Goal: Task Accomplishment & Management: Use online tool/utility

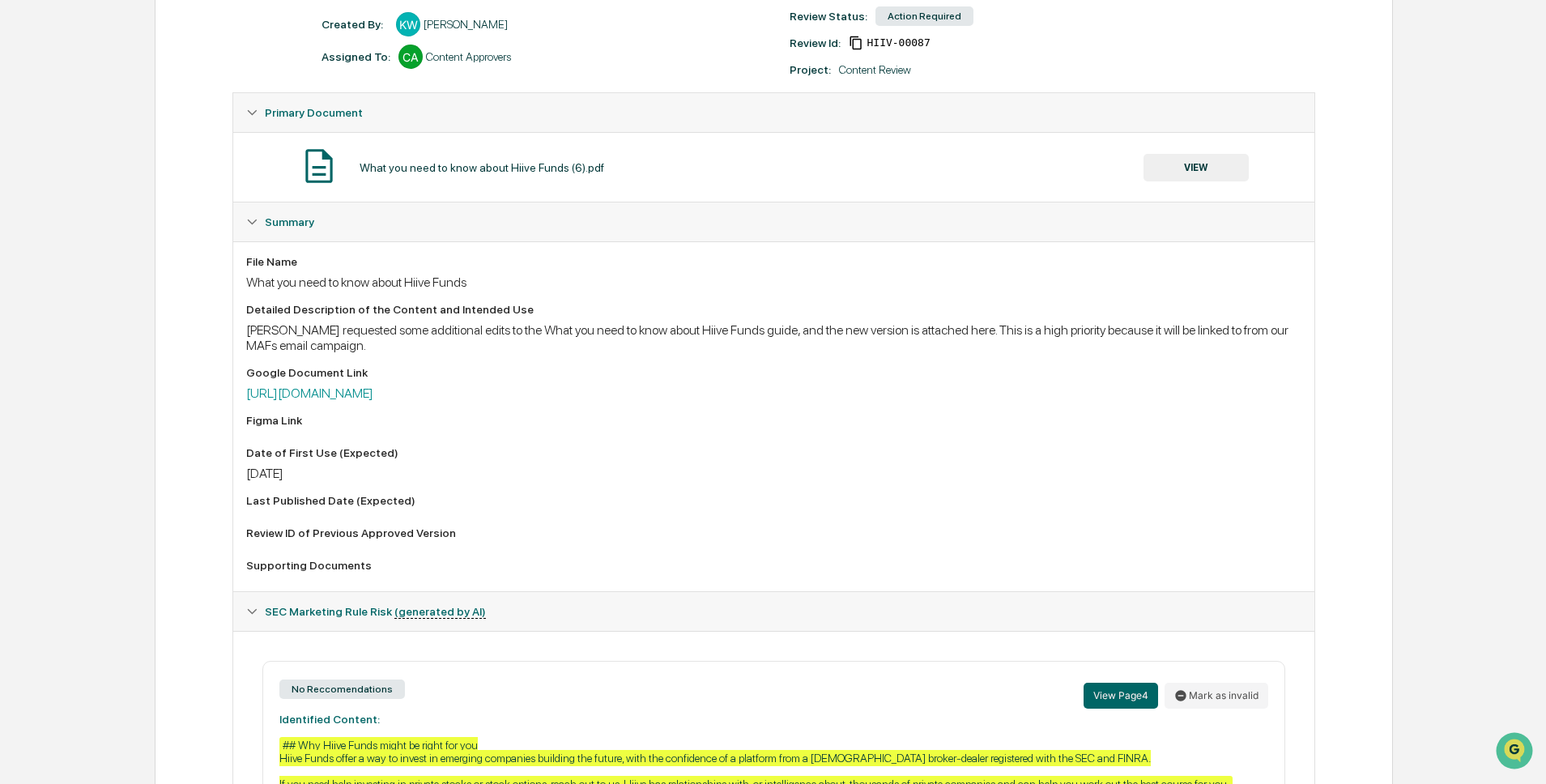
scroll to position [218, 0]
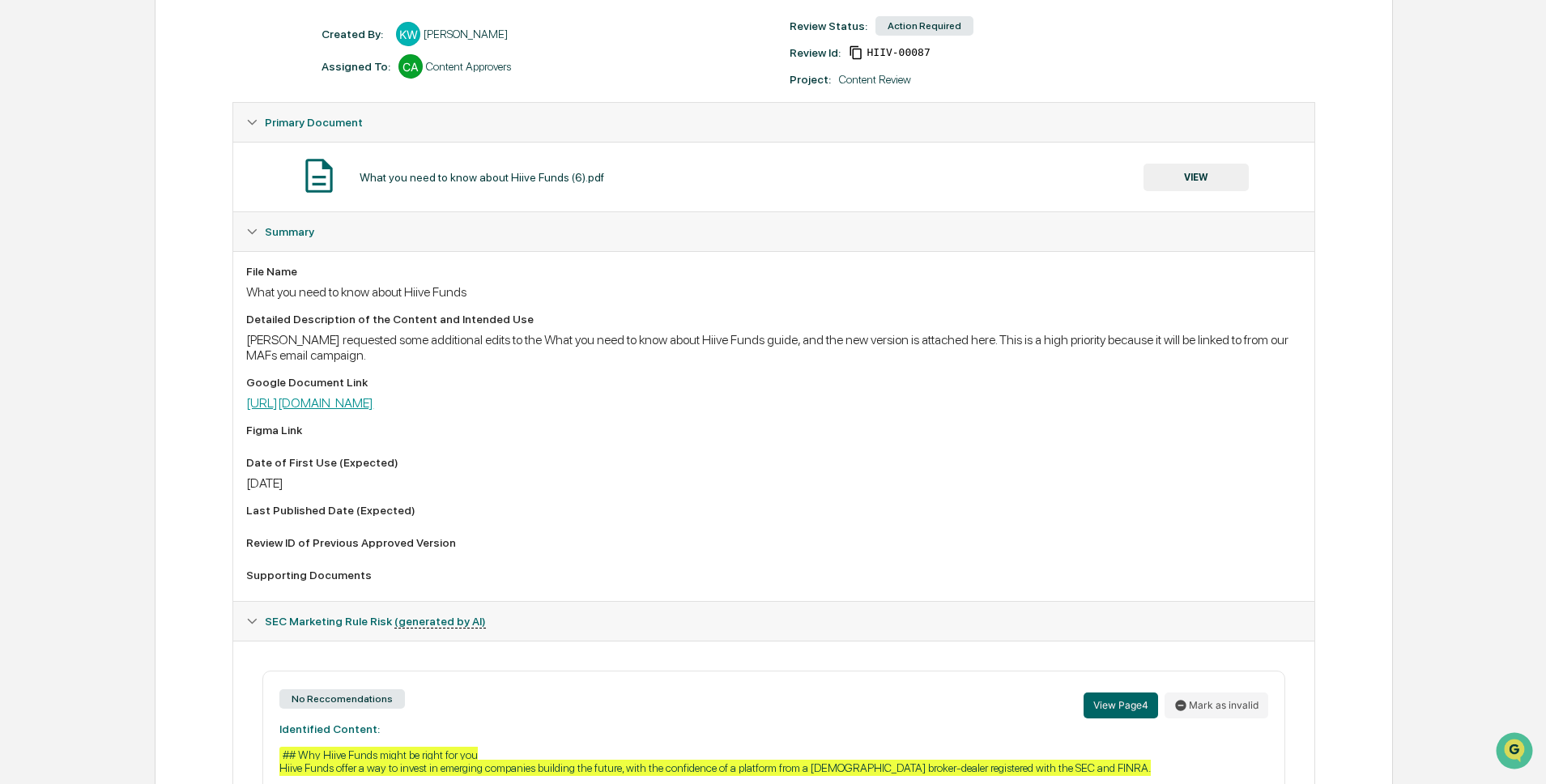
click at [374, 402] on link "[URL][DOMAIN_NAME]" at bounding box center [310, 403] width 127 height 15
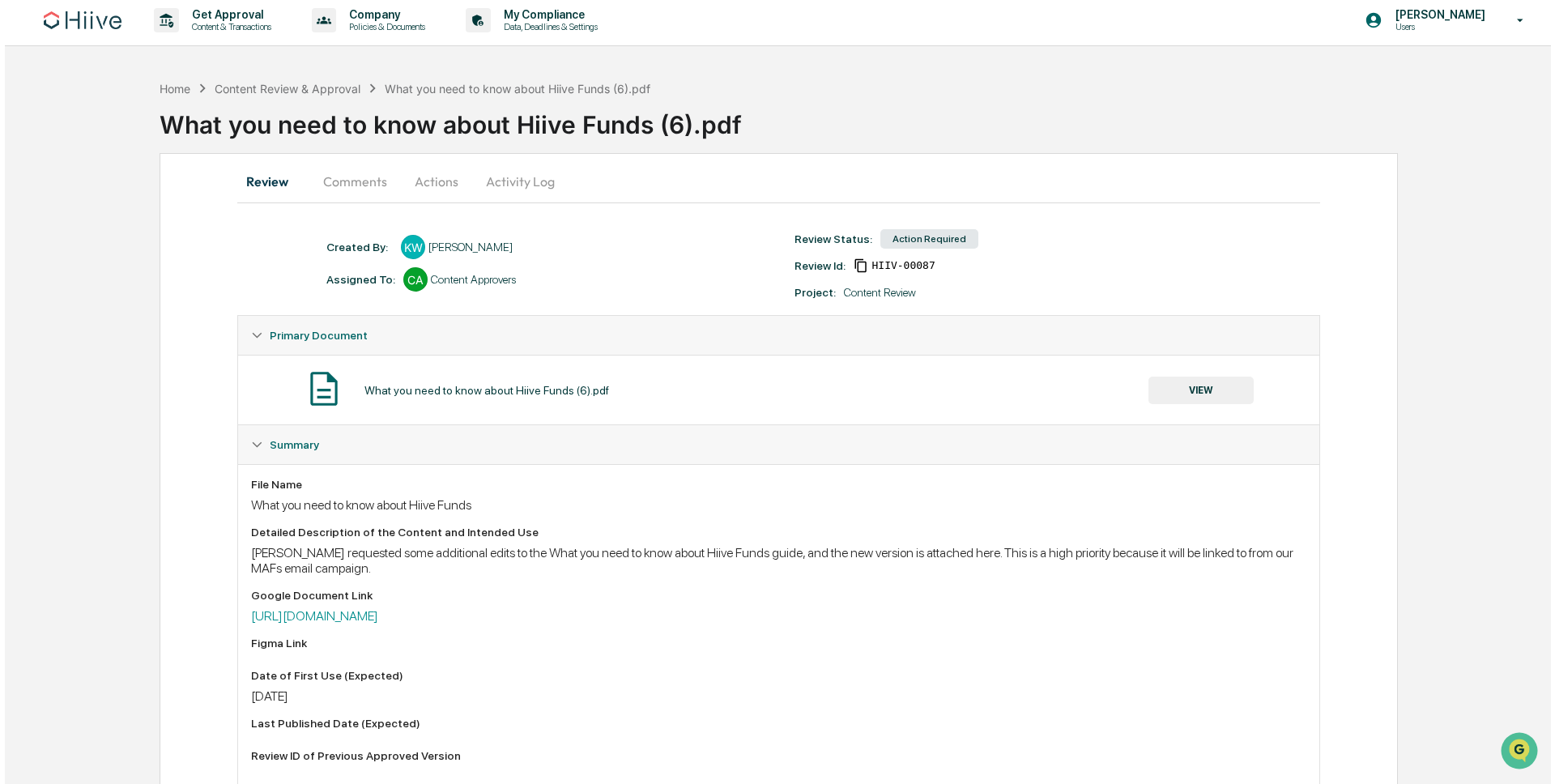
scroll to position [0, 0]
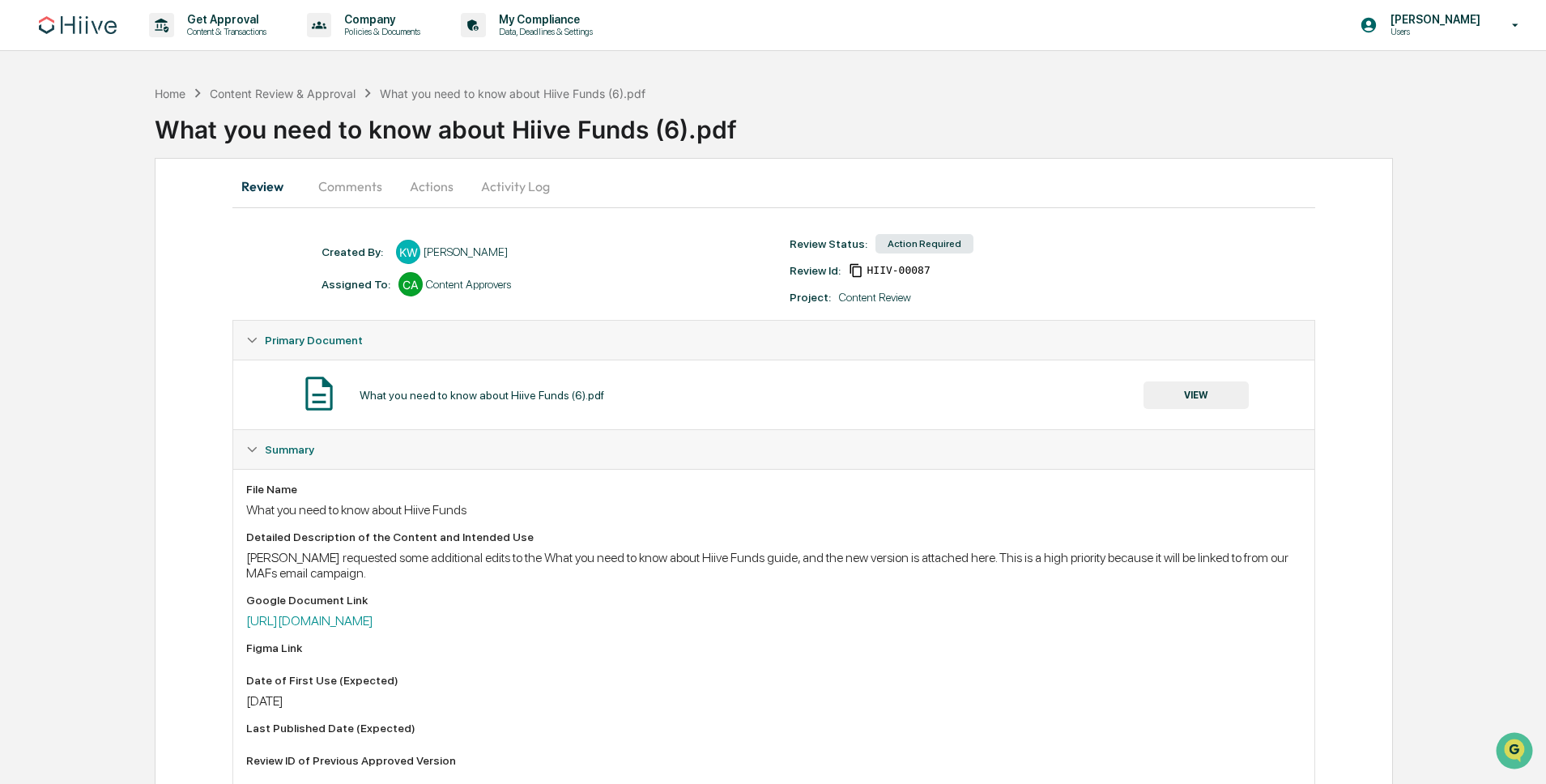
click at [424, 187] on button "Actions" at bounding box center [432, 186] width 73 height 39
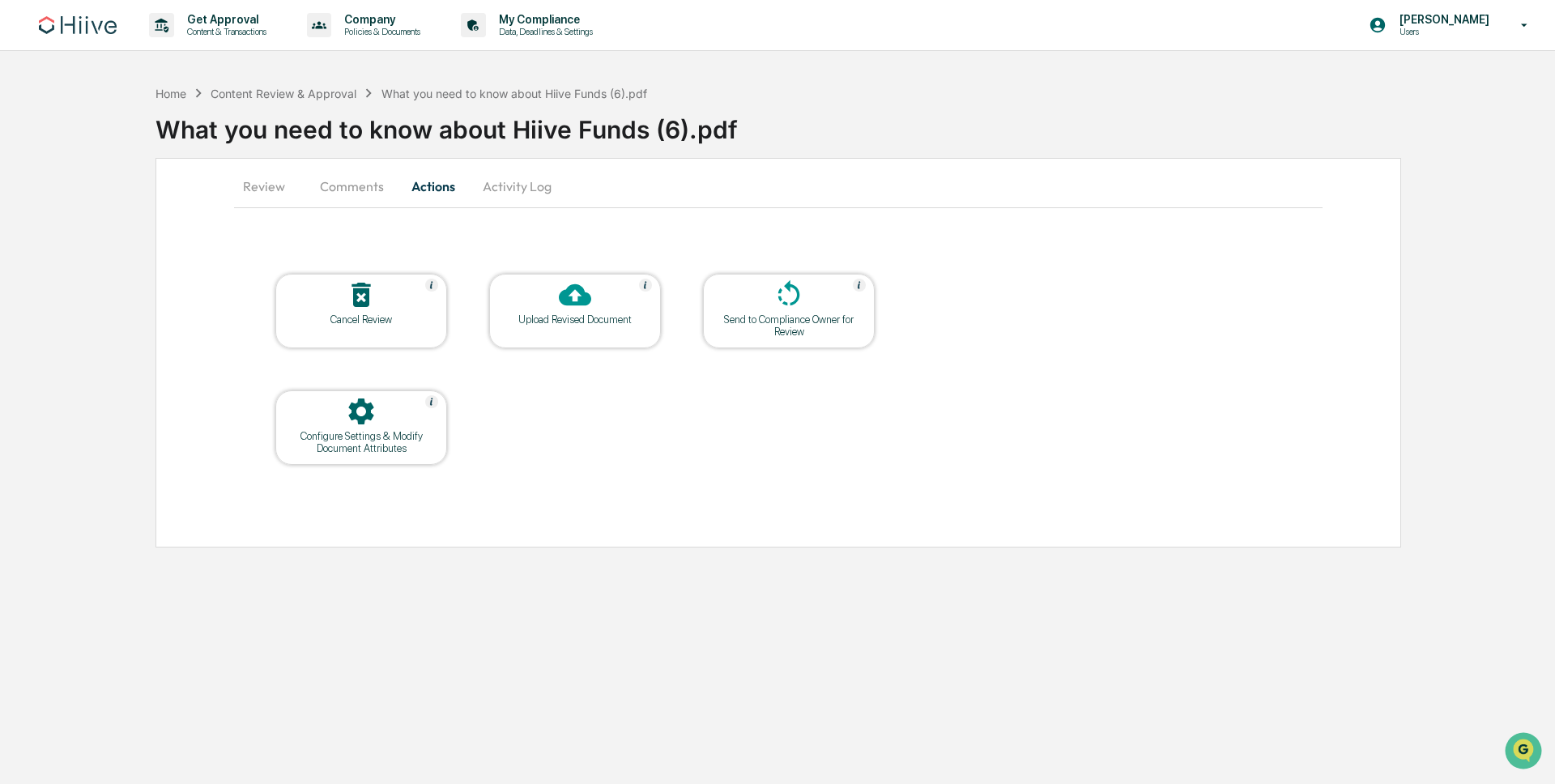
click at [533, 314] on div "Upload Revised Document" at bounding box center [575, 319] width 146 height 12
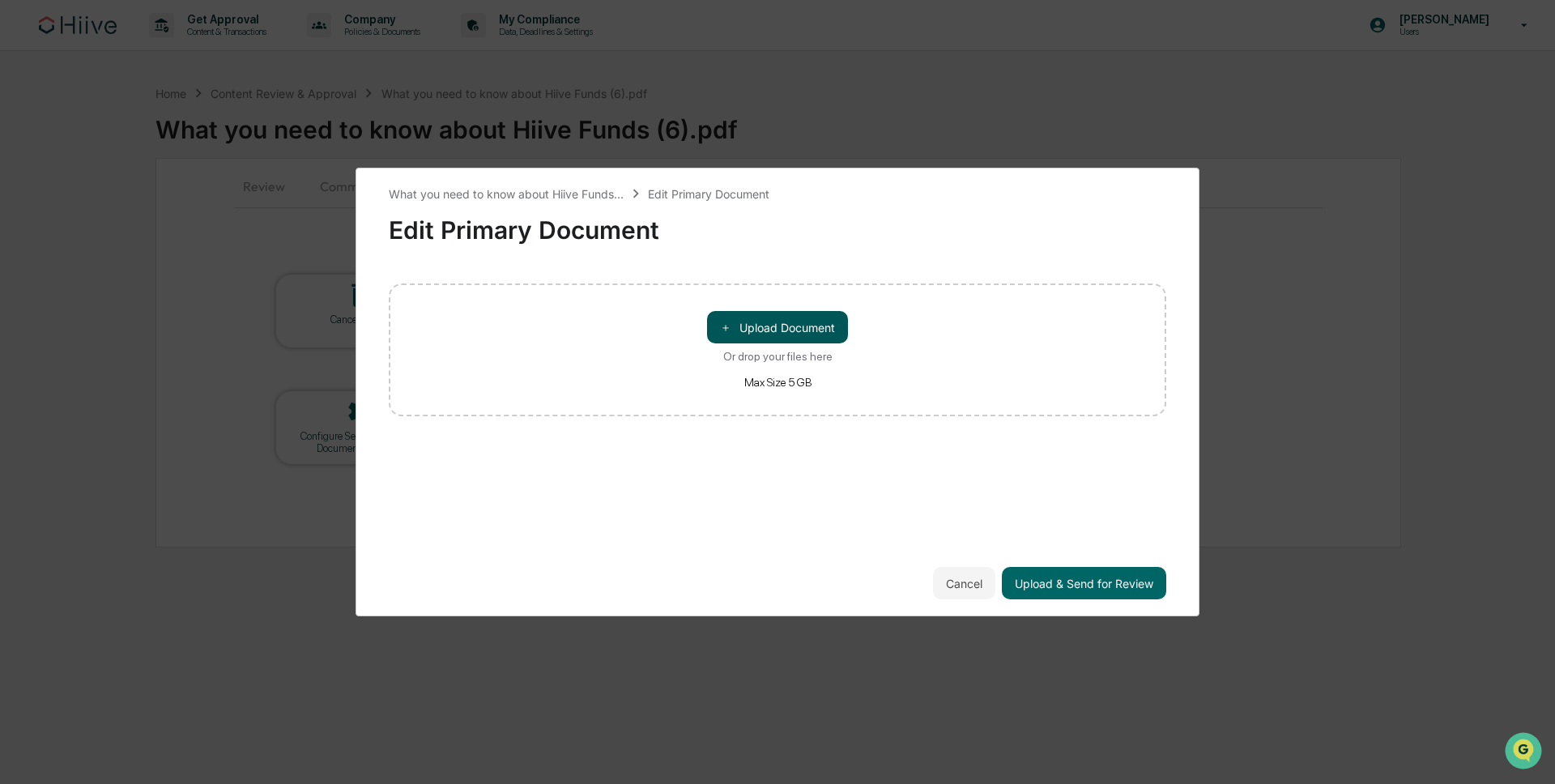
click at [750, 322] on button "＋ Upload Document" at bounding box center [778, 327] width 141 height 32
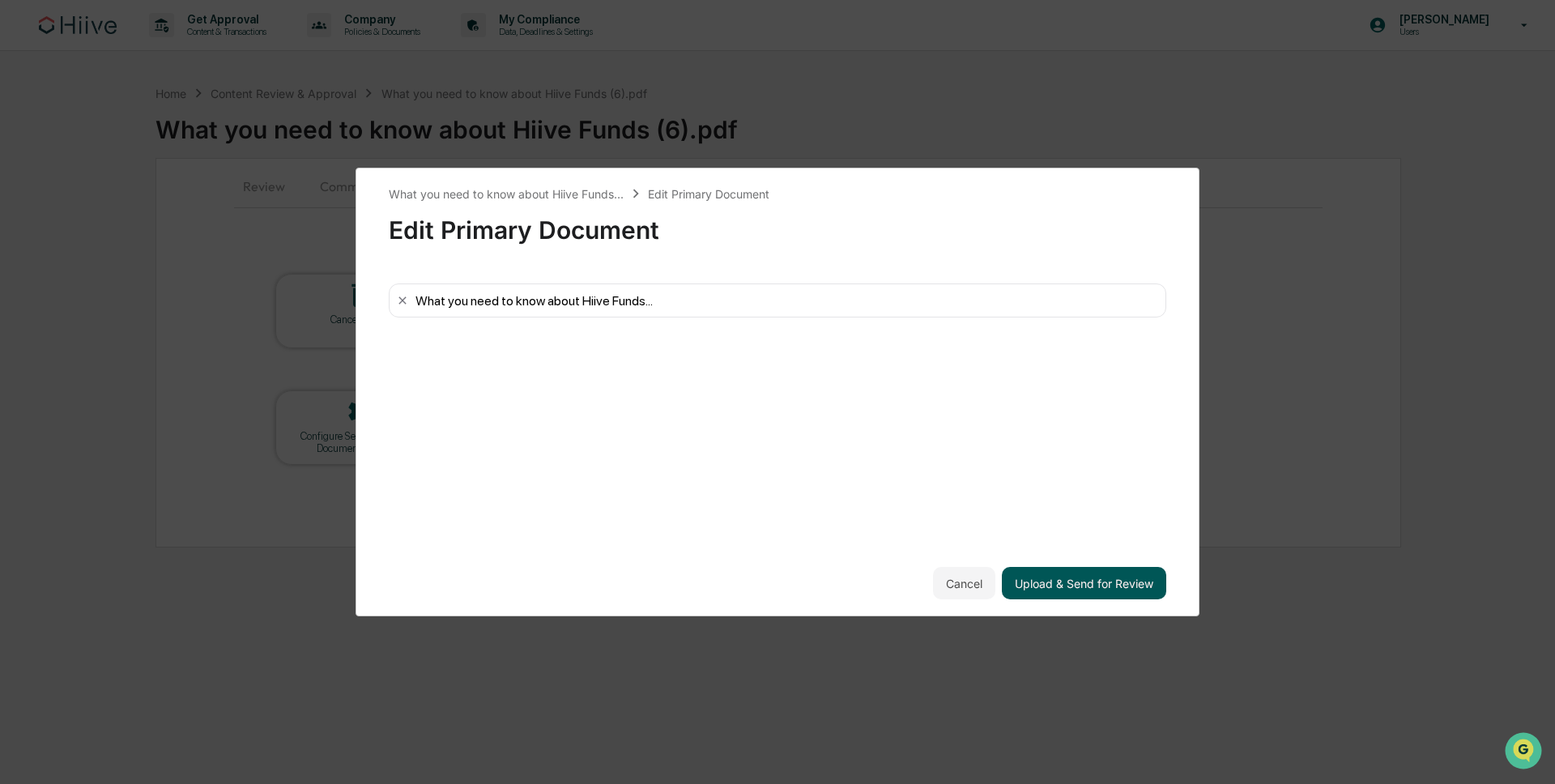
click at [1118, 589] on button "Upload & Send for Review" at bounding box center [1084, 582] width 164 height 32
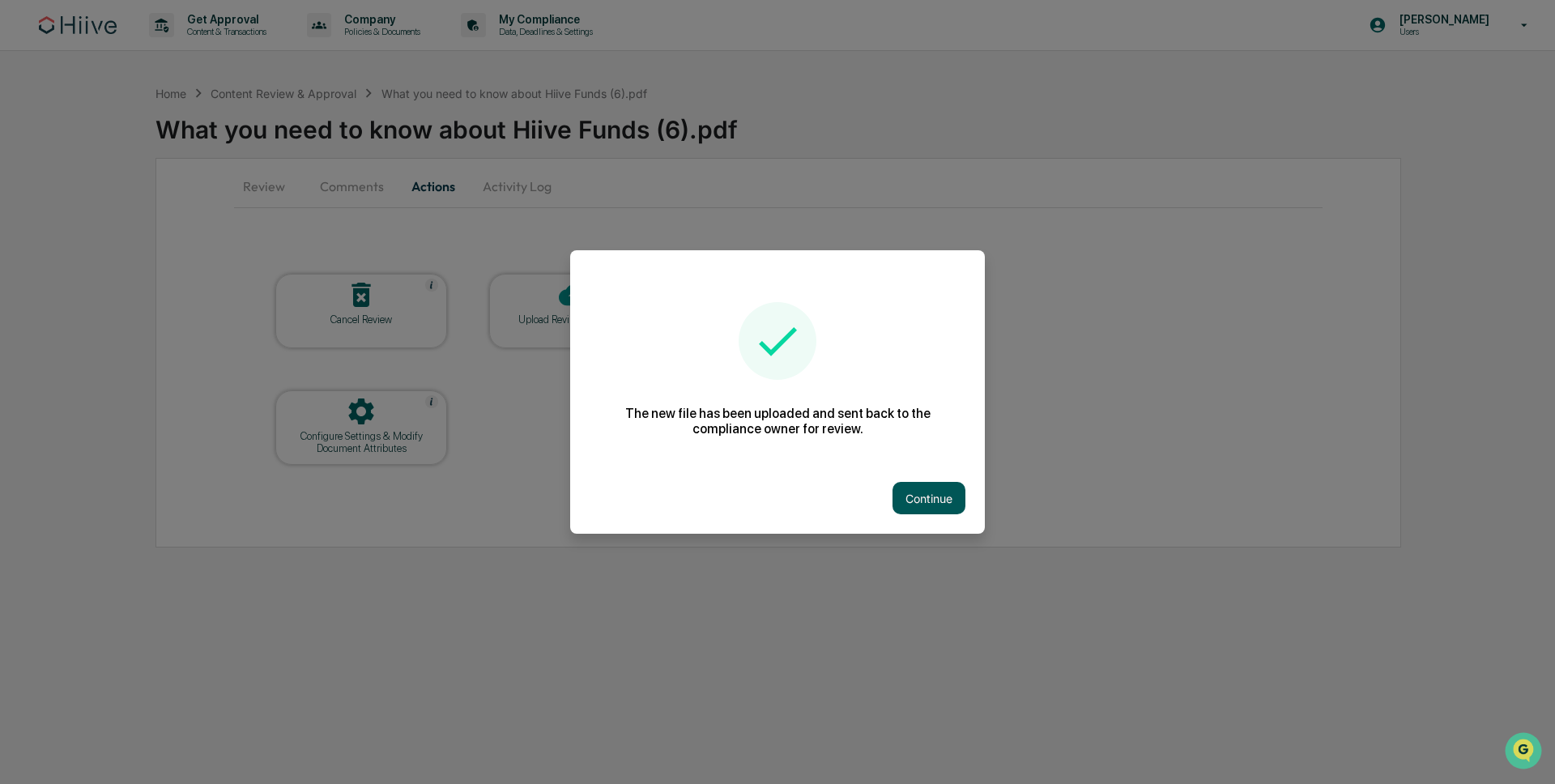
click at [905, 494] on button "Continue" at bounding box center [929, 498] width 73 height 32
